Goal: Information Seeking & Learning: Check status

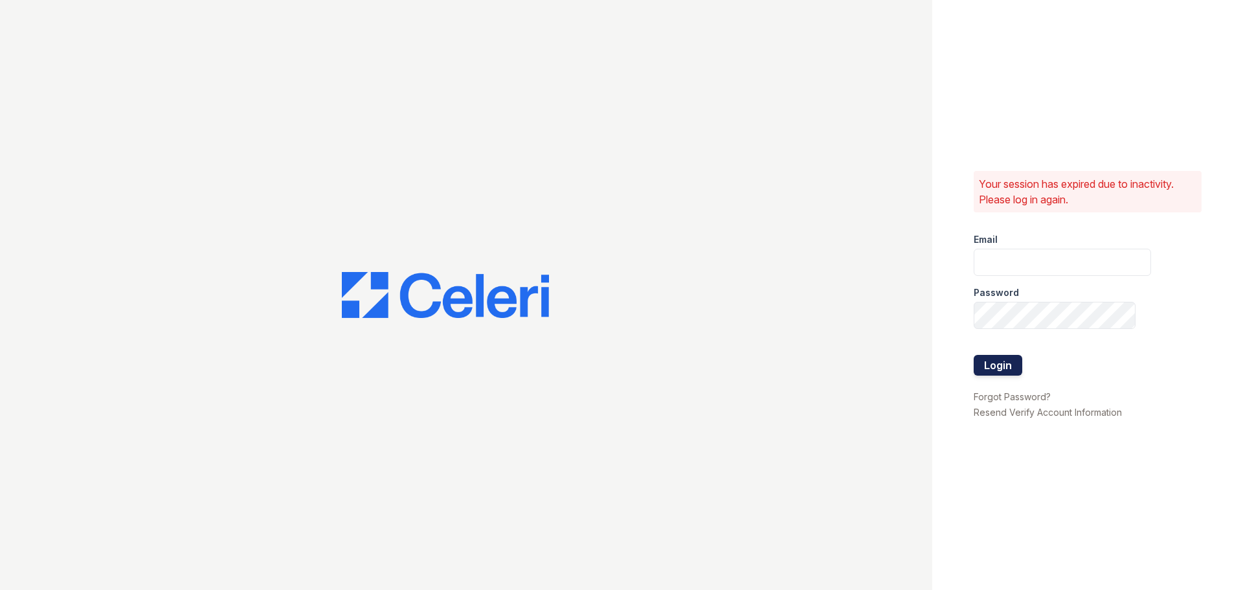
type input "[PERSON_NAME][EMAIL_ADDRESS][PERSON_NAME][DOMAIN_NAME]"
click at [1000, 358] on button "Login" at bounding box center [998, 365] width 49 height 21
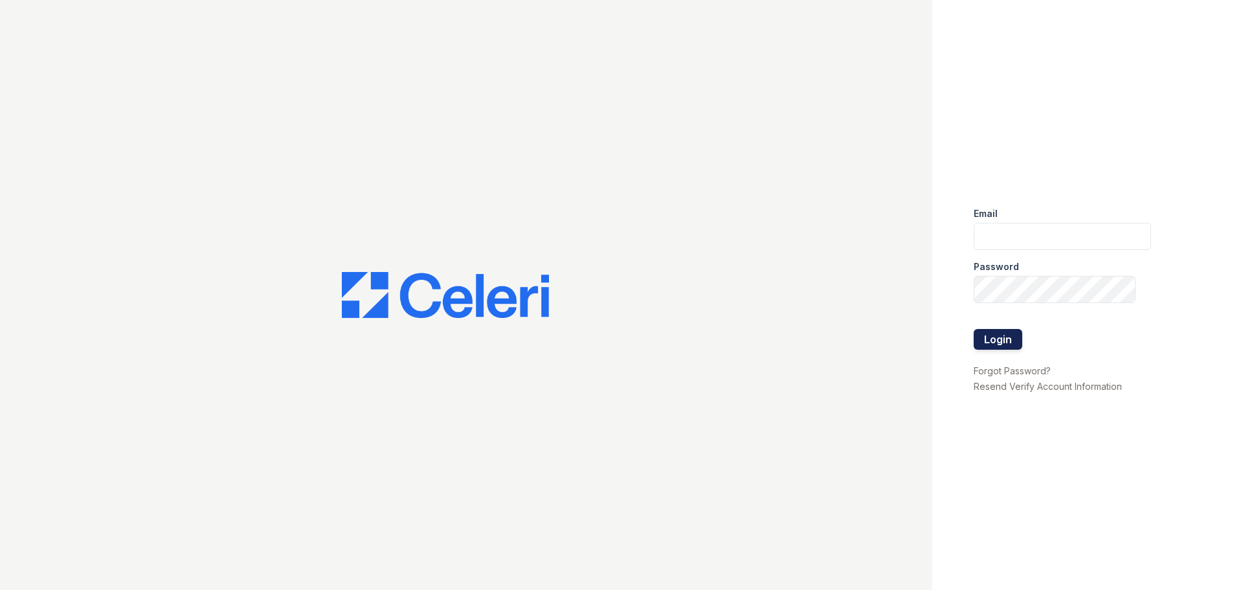
type input "Samantha.Aguirre@trinity-pm.com"
click at [999, 339] on button "Login" at bounding box center [998, 339] width 49 height 21
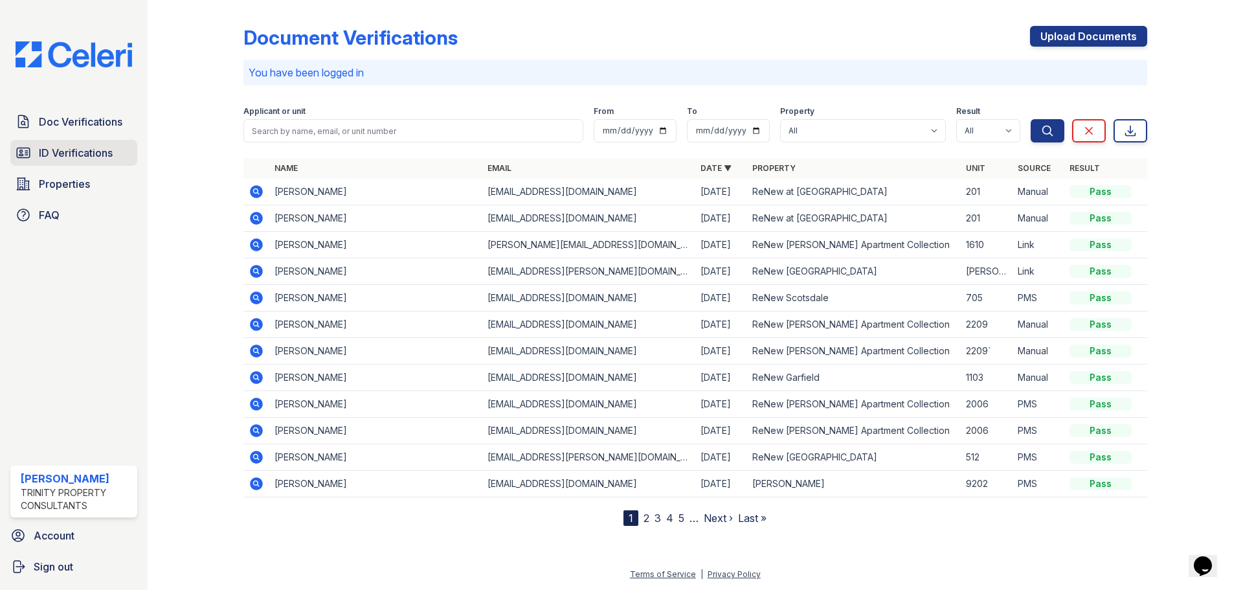
click at [86, 154] on span "ID Verifications" at bounding box center [76, 153] width 74 height 16
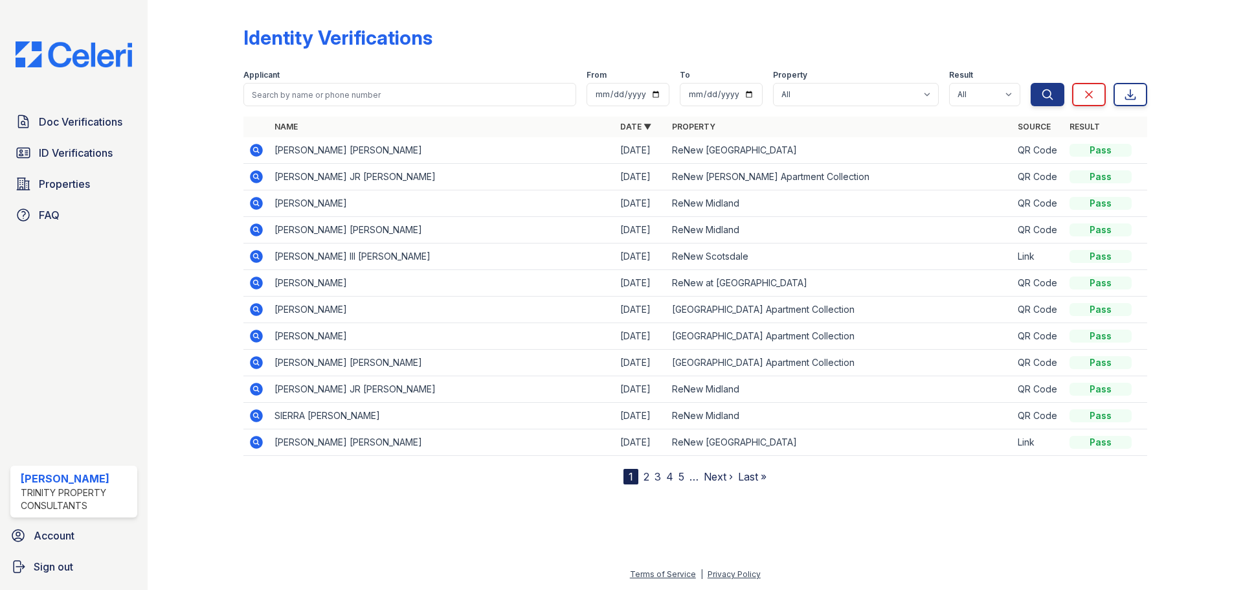
click at [96, 124] on span "Doc Verifications" at bounding box center [81, 122] width 84 height 16
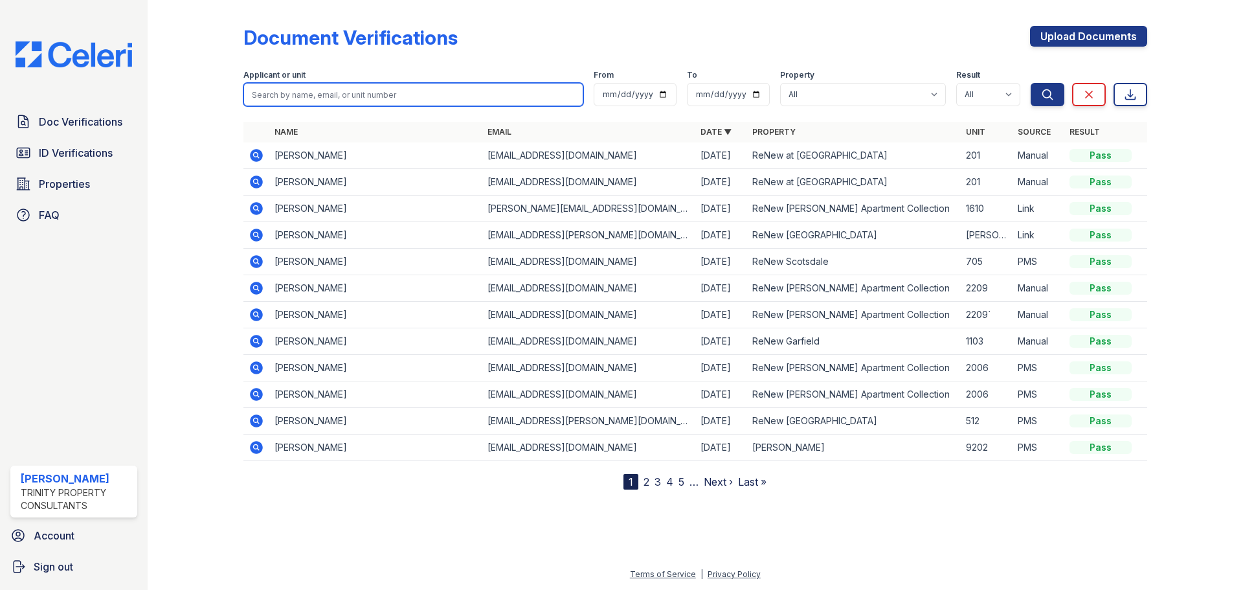
click at [341, 94] on input "search" at bounding box center [413, 94] width 340 height 23
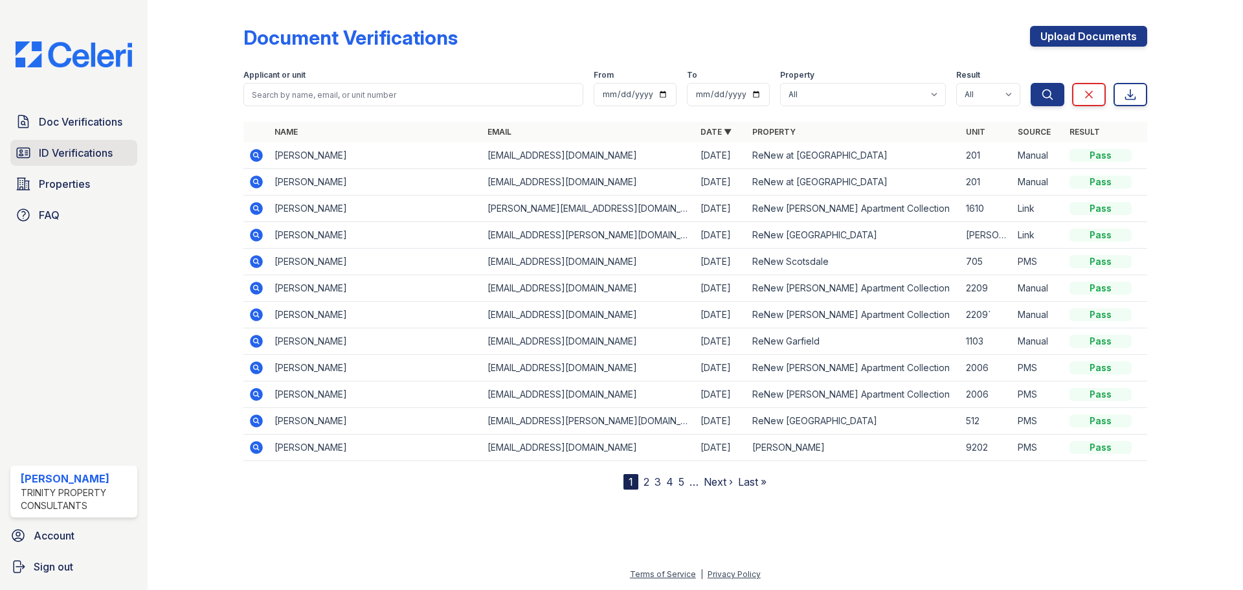
click at [95, 144] on link "ID Verifications" at bounding box center [73, 153] width 127 height 26
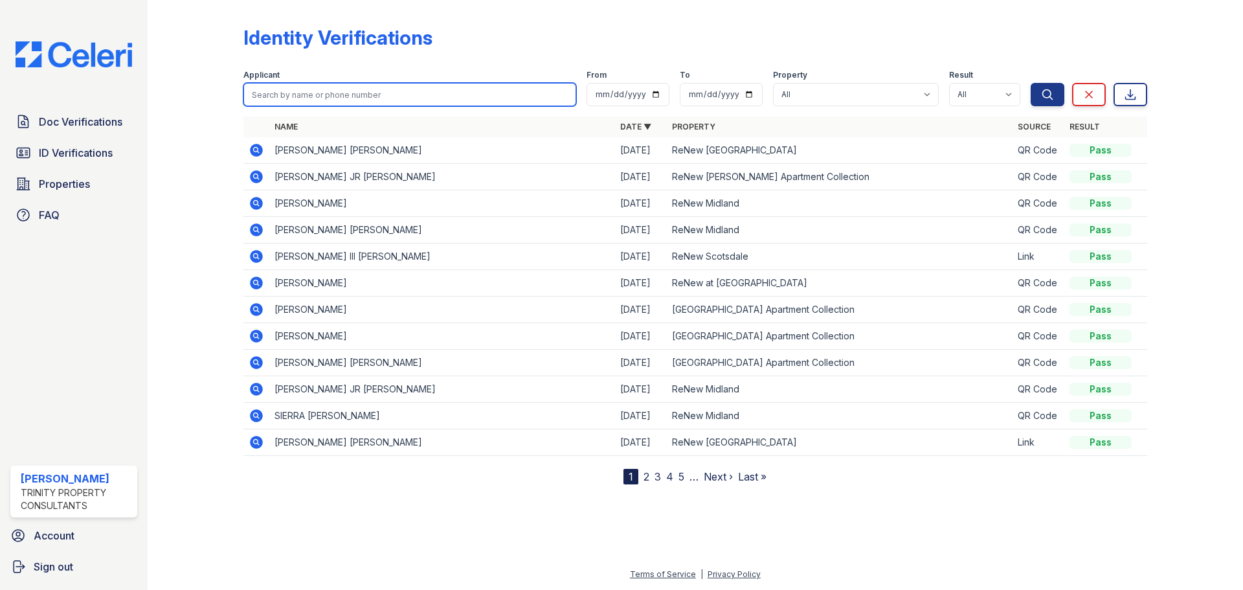
click at [290, 95] on input "search" at bounding box center [409, 94] width 333 height 23
type input "sergio"
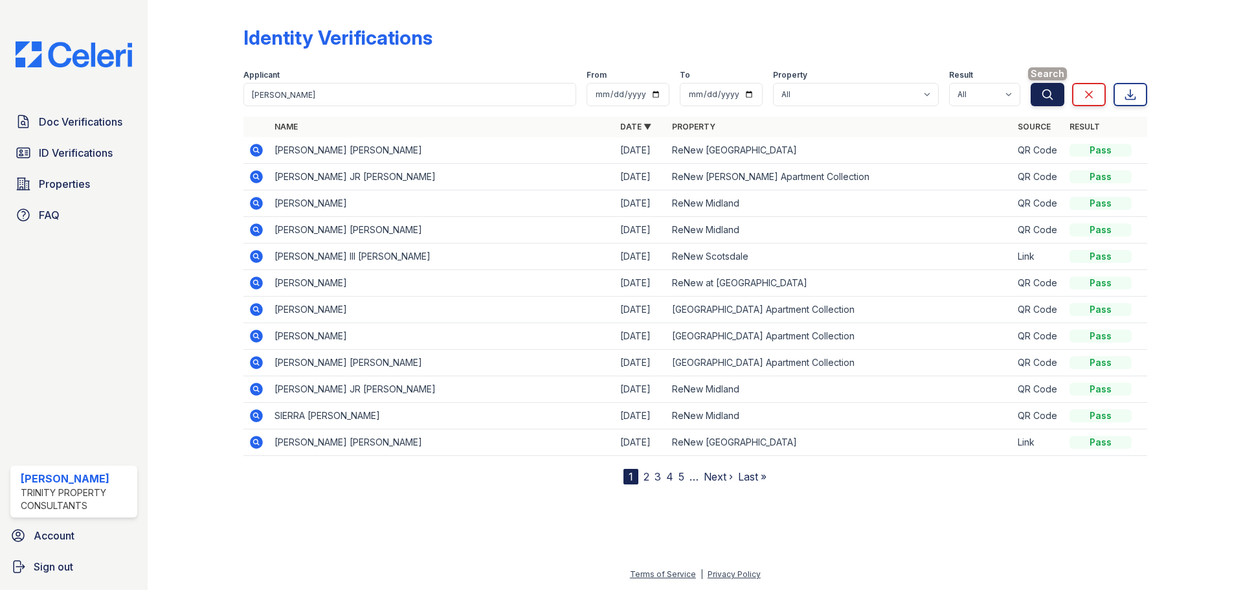
click at [1038, 95] on button "Search" at bounding box center [1048, 94] width 34 height 23
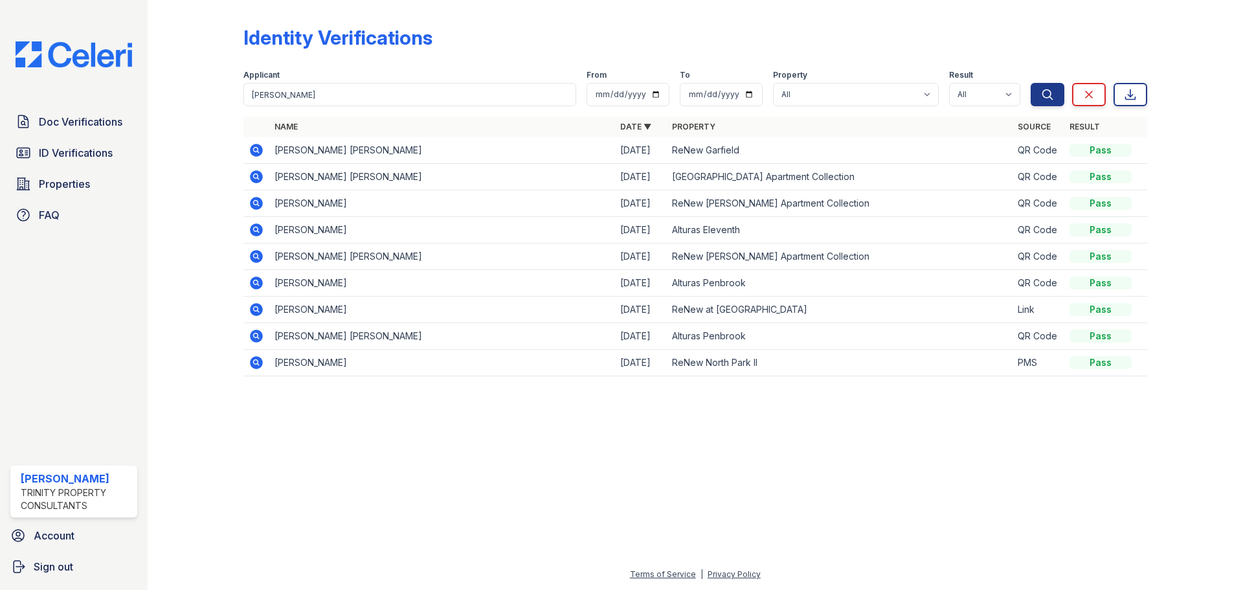
click at [257, 154] on icon at bounding box center [256, 150] width 13 height 13
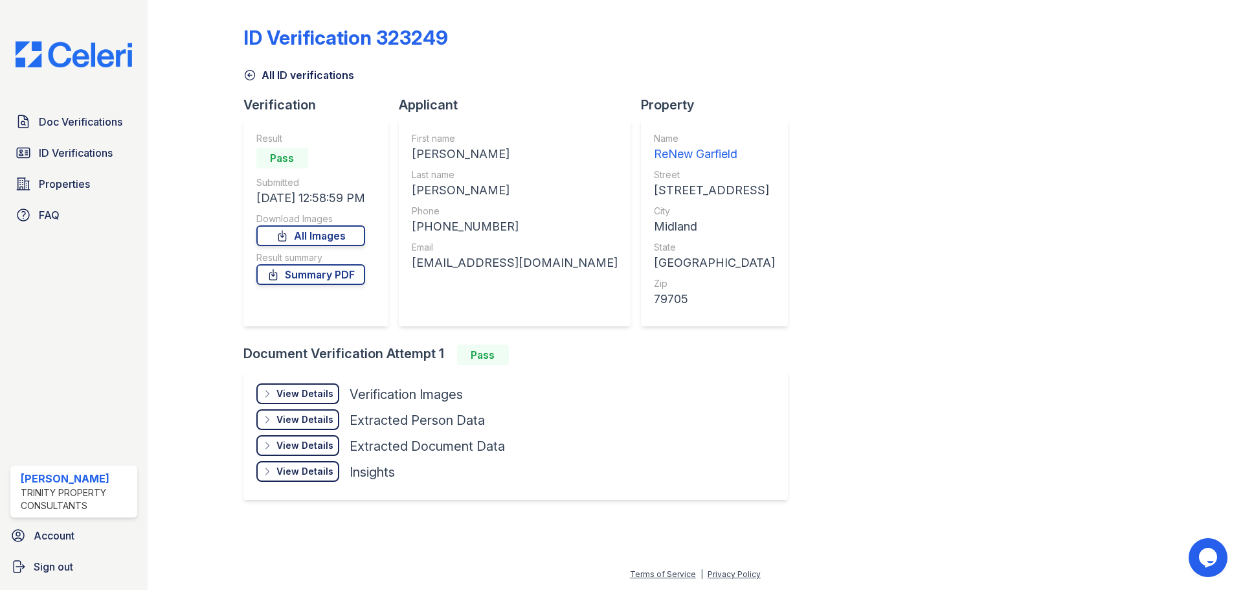
click at [291, 400] on div "View Details Details" at bounding box center [297, 393] width 83 height 21
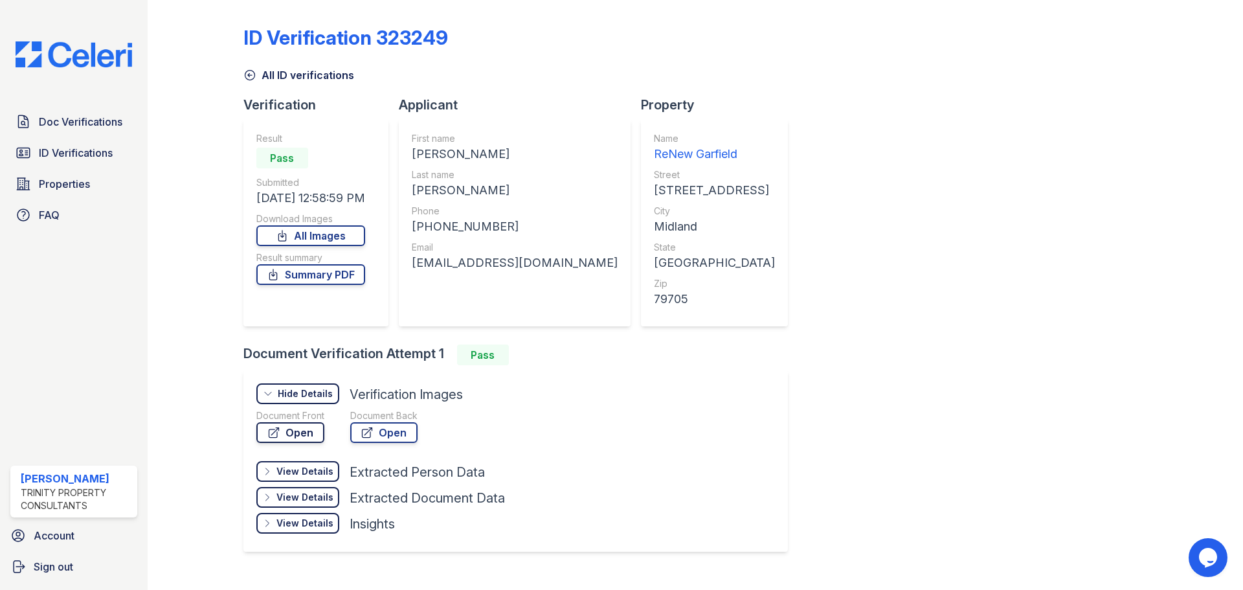
click at [294, 424] on link "Open" at bounding box center [290, 432] width 68 height 21
